Goal: Information Seeking & Learning: Learn about a topic

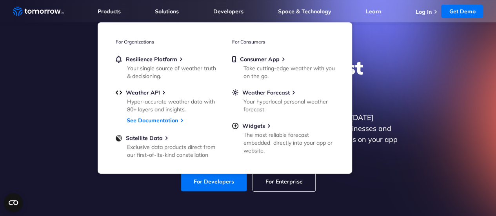
click at [40, 96] on div "Explore the World’s Best Weather API Get reliable and precise weather data thro…" at bounding box center [248, 123] width 483 height 167
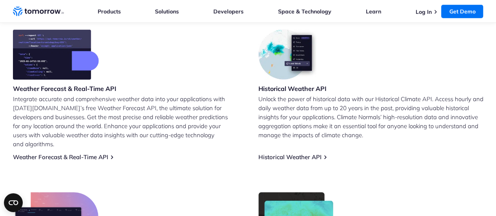
scroll to position [328, 0]
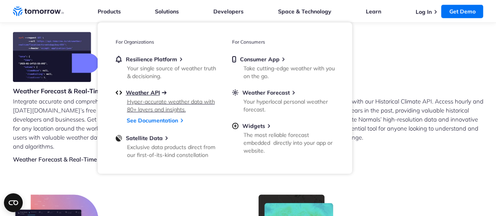
click at [143, 94] on span "Weather API" at bounding box center [143, 92] width 34 height 7
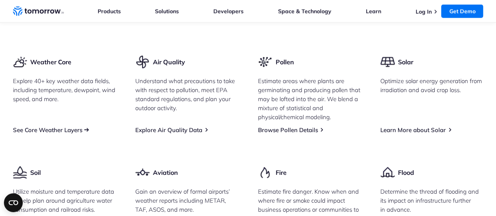
scroll to position [1014, 0]
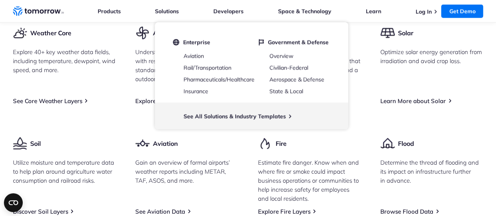
click at [166, 7] on li "Solutions Solutions Enterprise Aviation Rail/Transportation Pharmaceuticals/Hea…" at bounding box center [167, 11] width 24 height 22
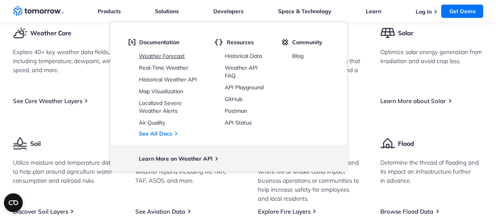
click at [161, 54] on link "Weather Forecast" at bounding box center [162, 56] width 46 height 7
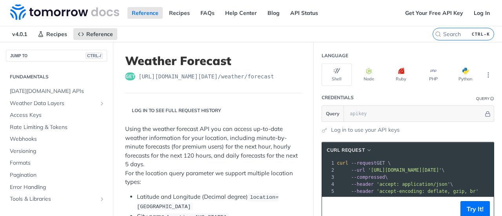
scroll to position [121, 0]
